Goal: Transaction & Acquisition: Purchase product/service

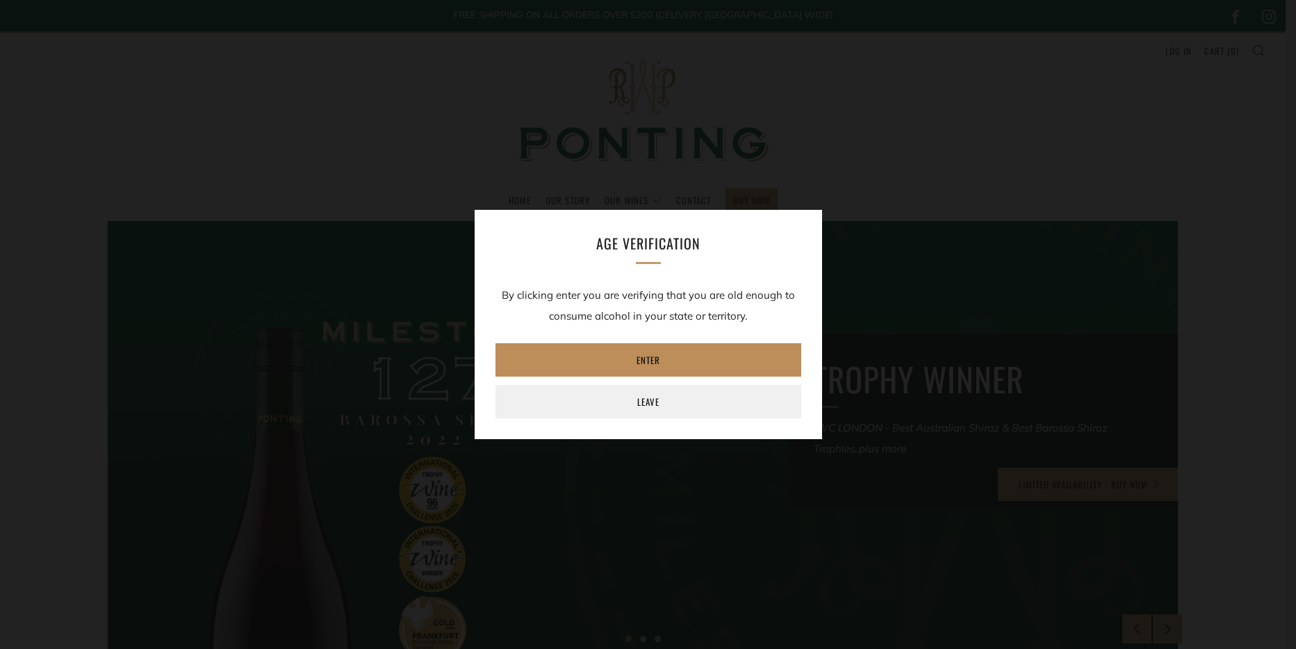
click at [600, 345] on link "Enter" at bounding box center [648, 359] width 306 height 33
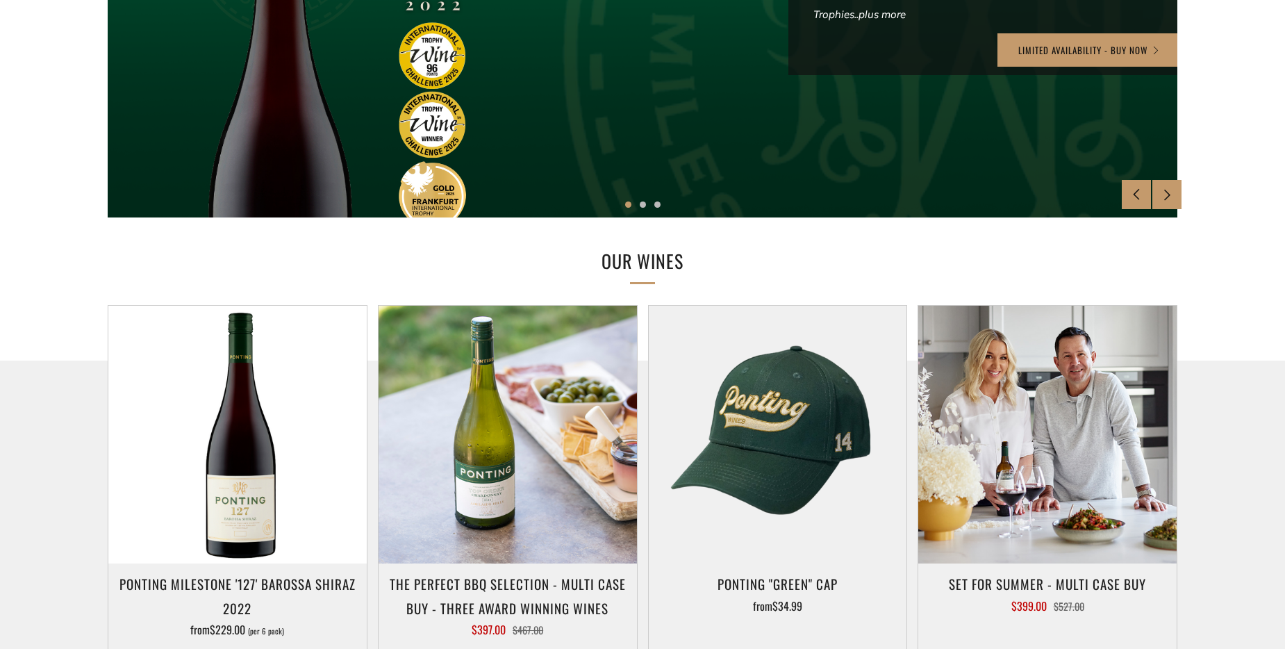
scroll to position [695, 0]
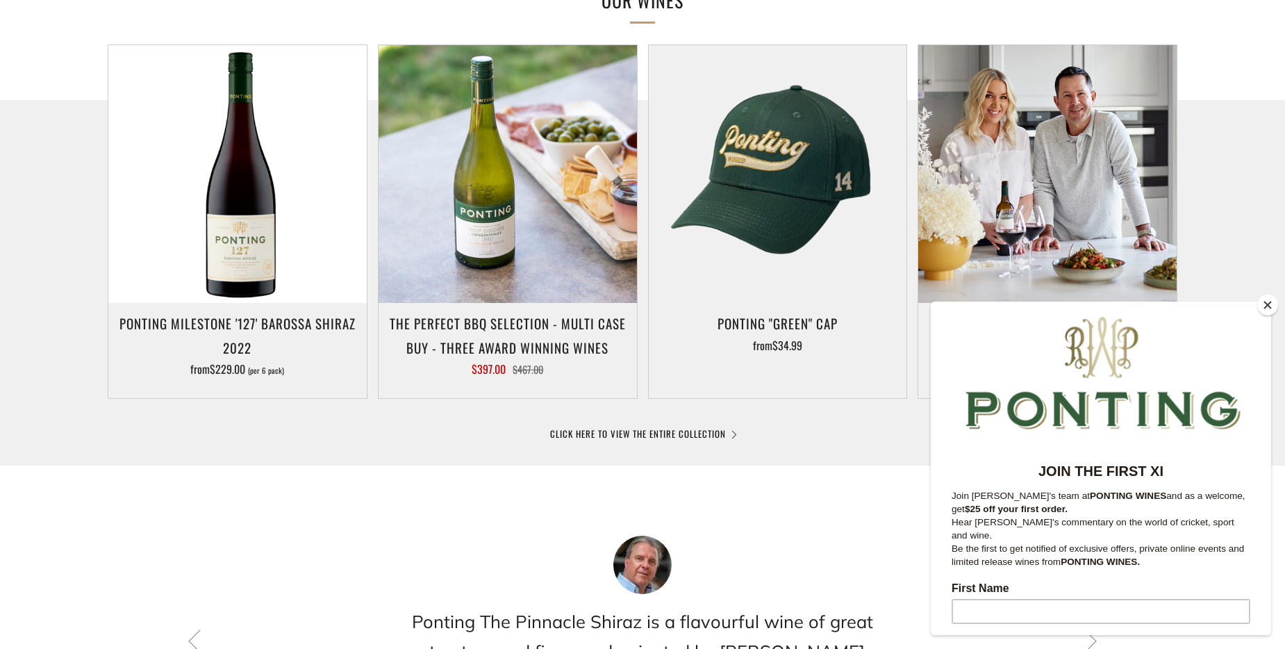
click at [1261, 303] on button "Close" at bounding box center [1268, 305] width 21 height 21
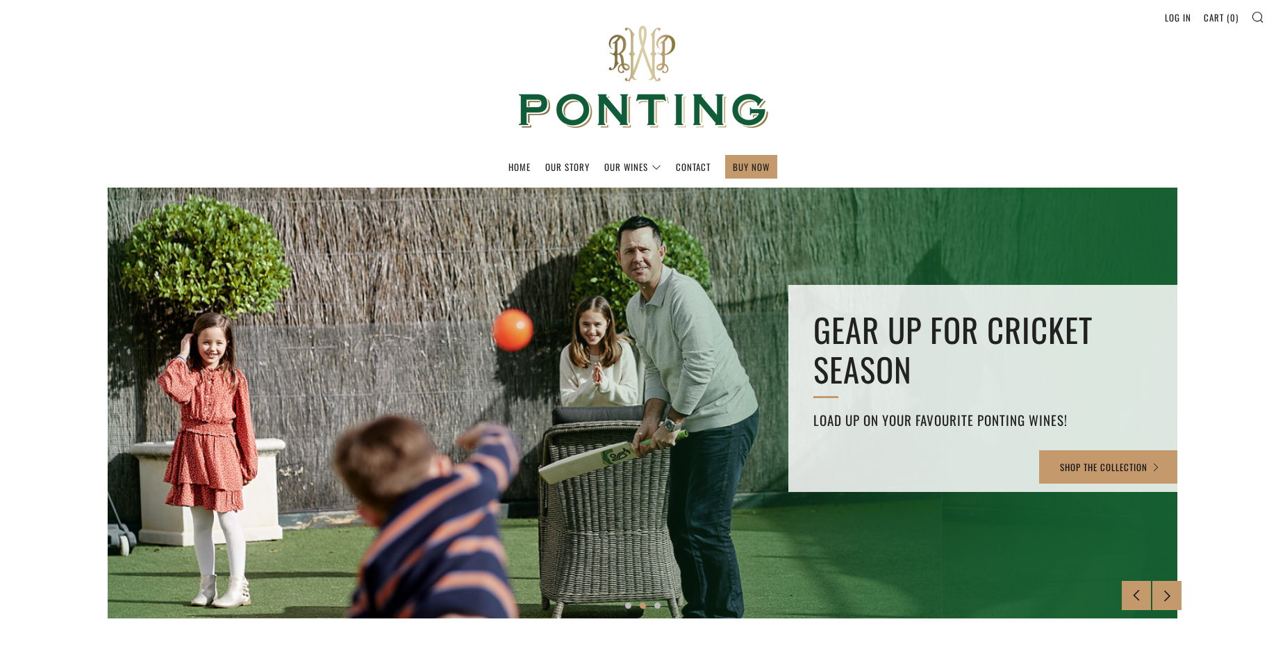
scroll to position [0, 0]
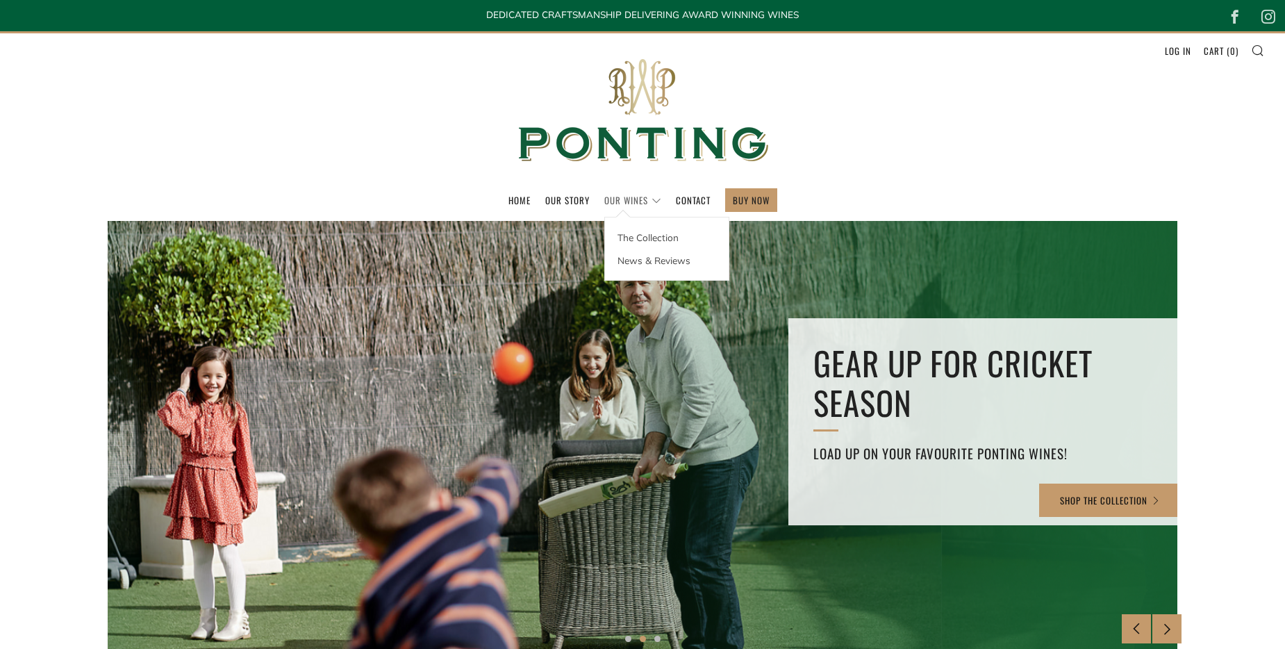
click at [633, 207] on link "Our Wines" at bounding box center [632, 200] width 57 height 22
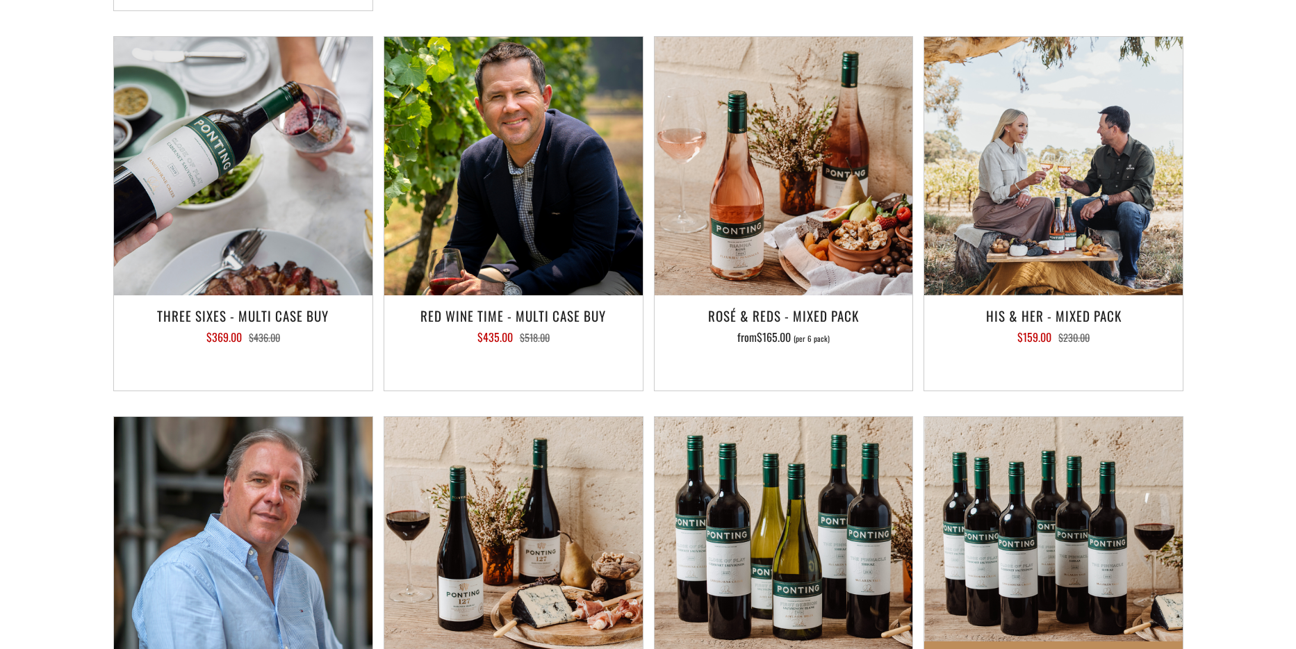
scroll to position [2223, 0]
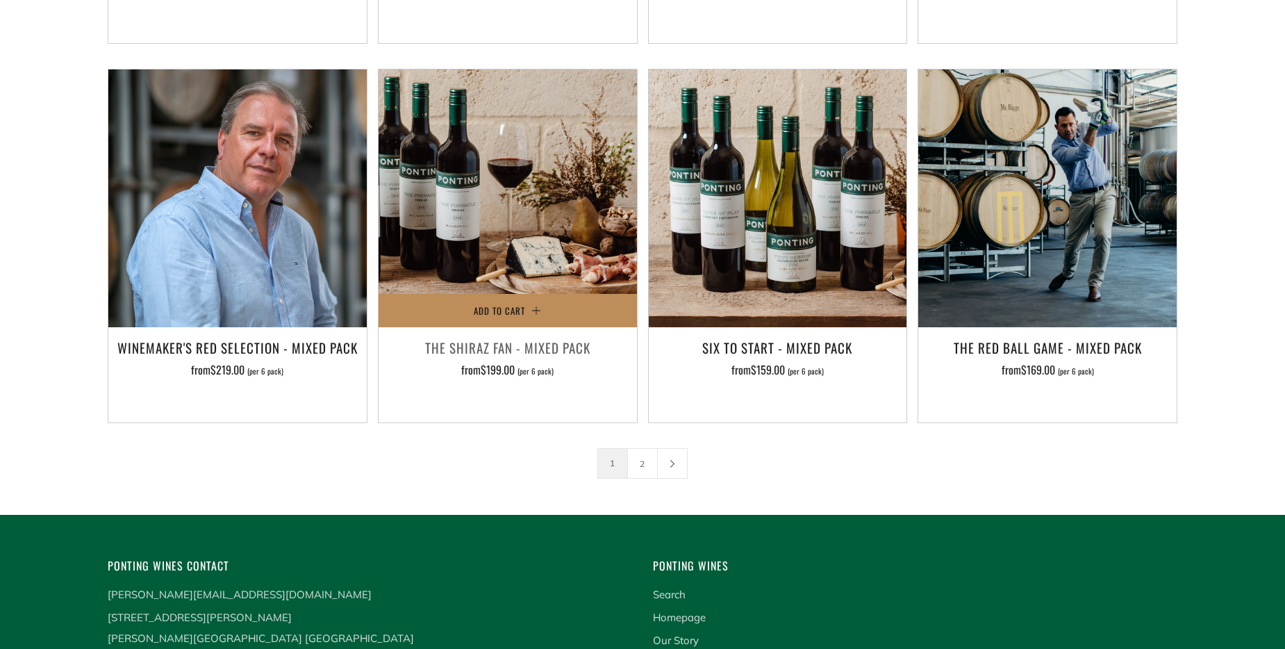
click at [461, 294] on button "Add to Cart" at bounding box center [508, 310] width 258 height 33
click at [0, 0] on div "Shopping Cart Your cart is currently empty. Shop now" at bounding box center [0, 0] width 0 height 0
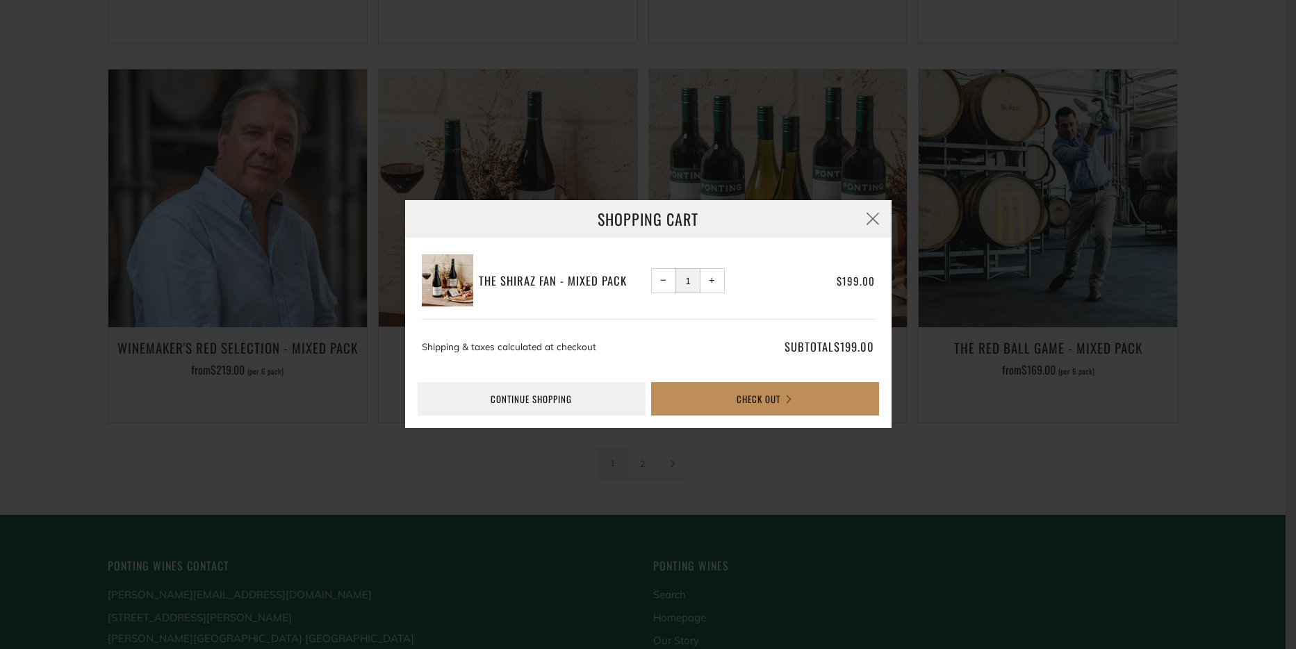
click at [785, 408] on button "Check Out" at bounding box center [765, 398] width 228 height 33
